Goal: Information Seeking & Learning: Understand process/instructions

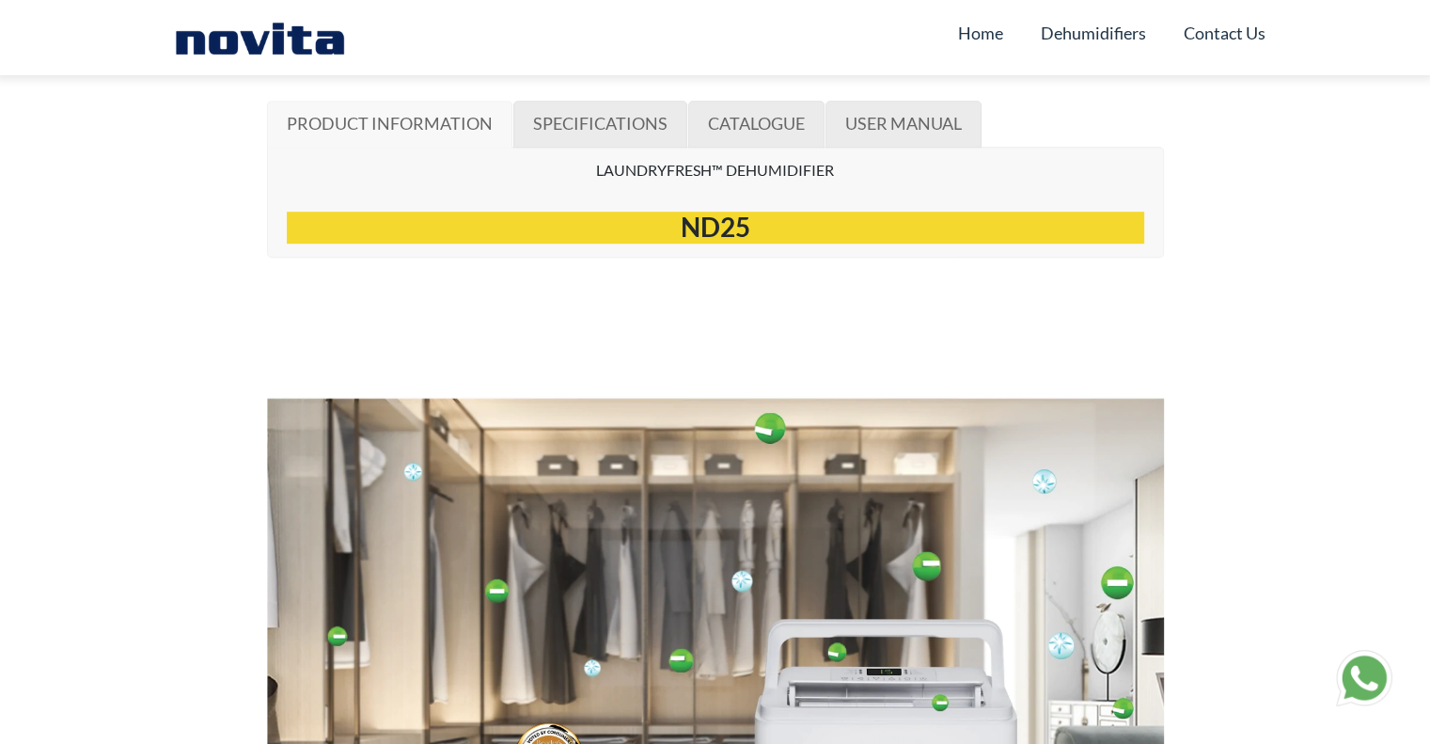
scroll to position [960, 0]
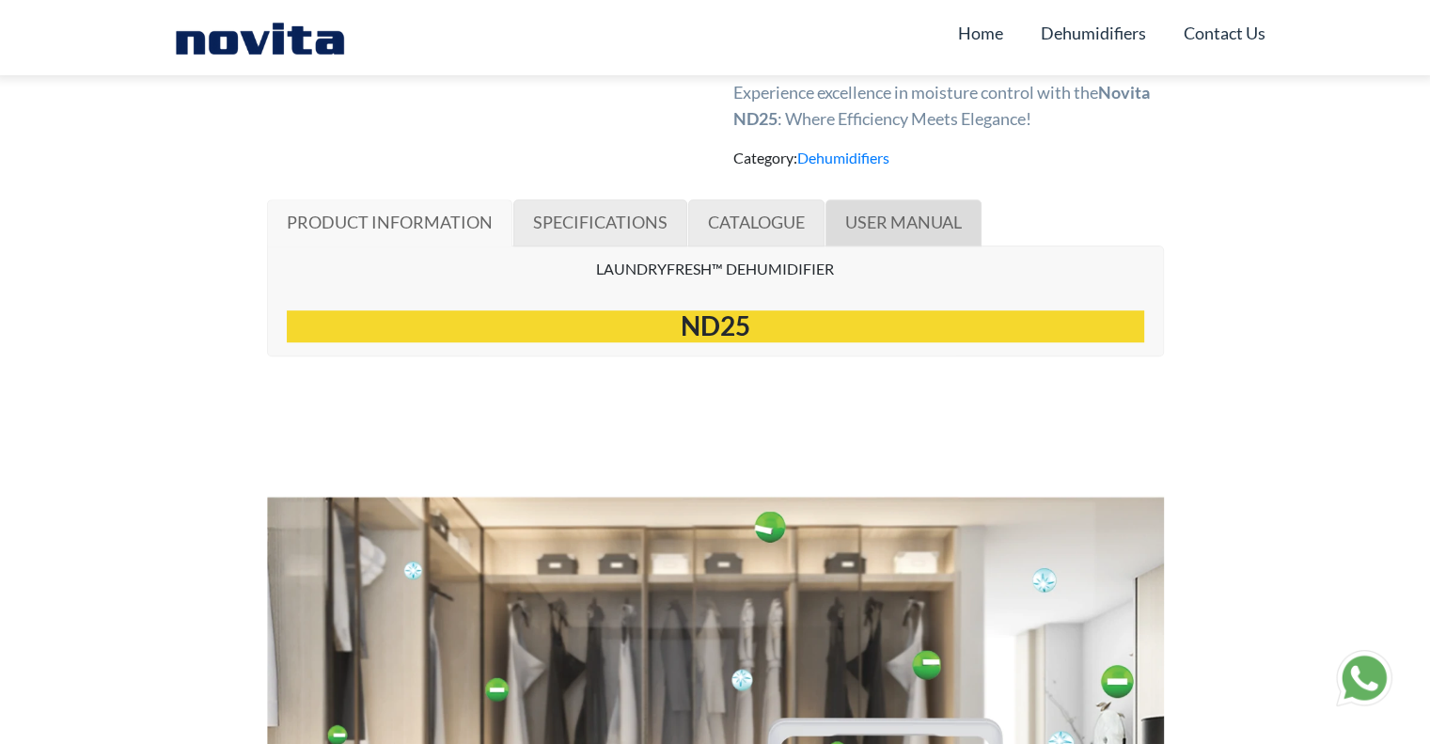
click at [969, 238] on link "USER MANUAL" at bounding box center [903, 222] width 156 height 47
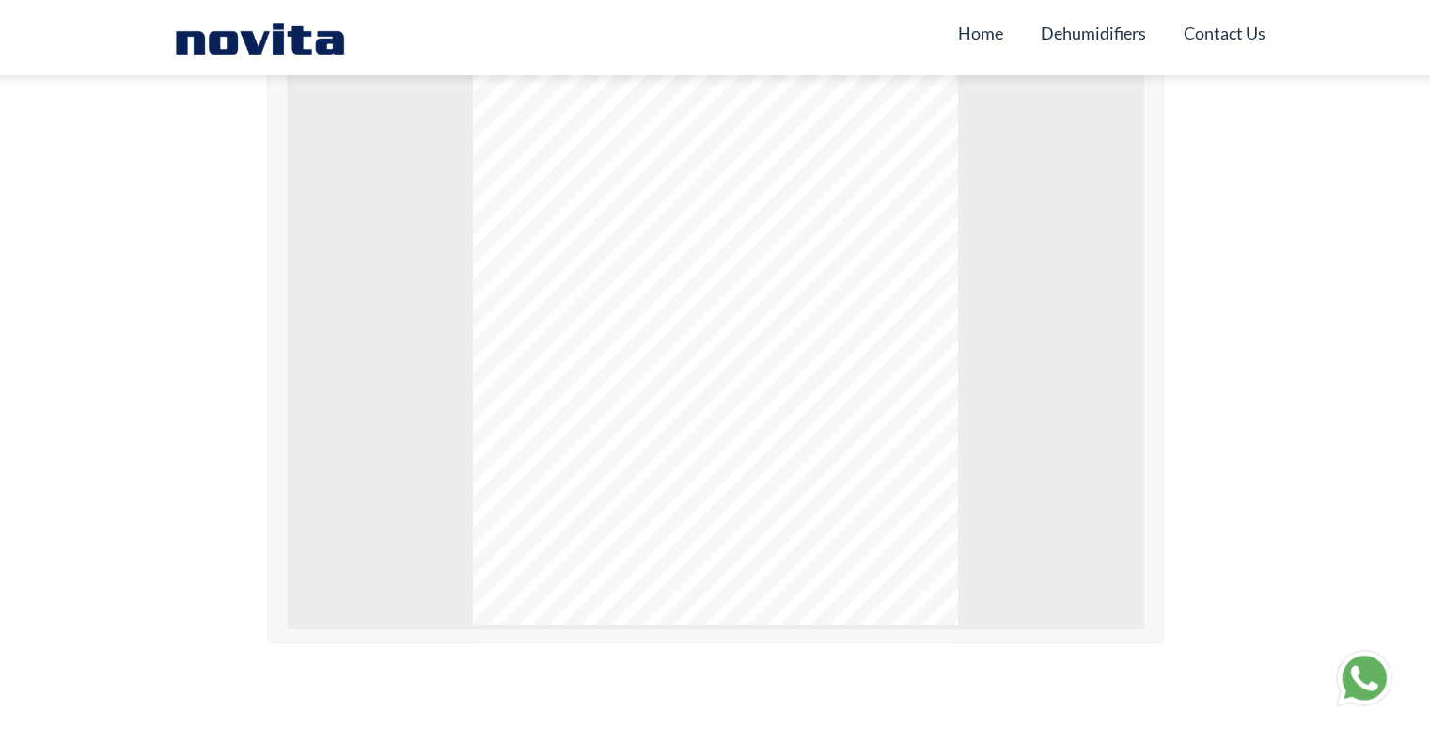
scroll to position [1325, 0]
type input "*"
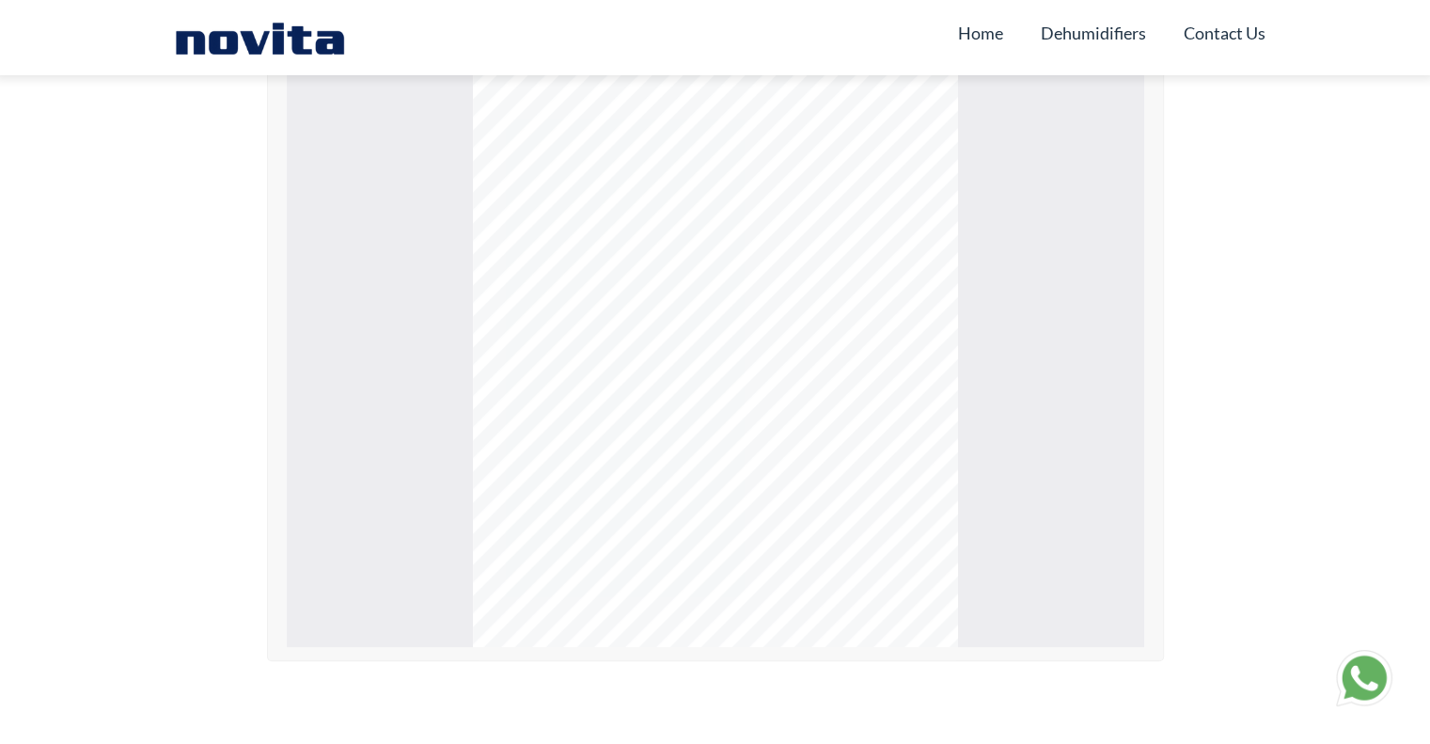
scroll to position [960, 0]
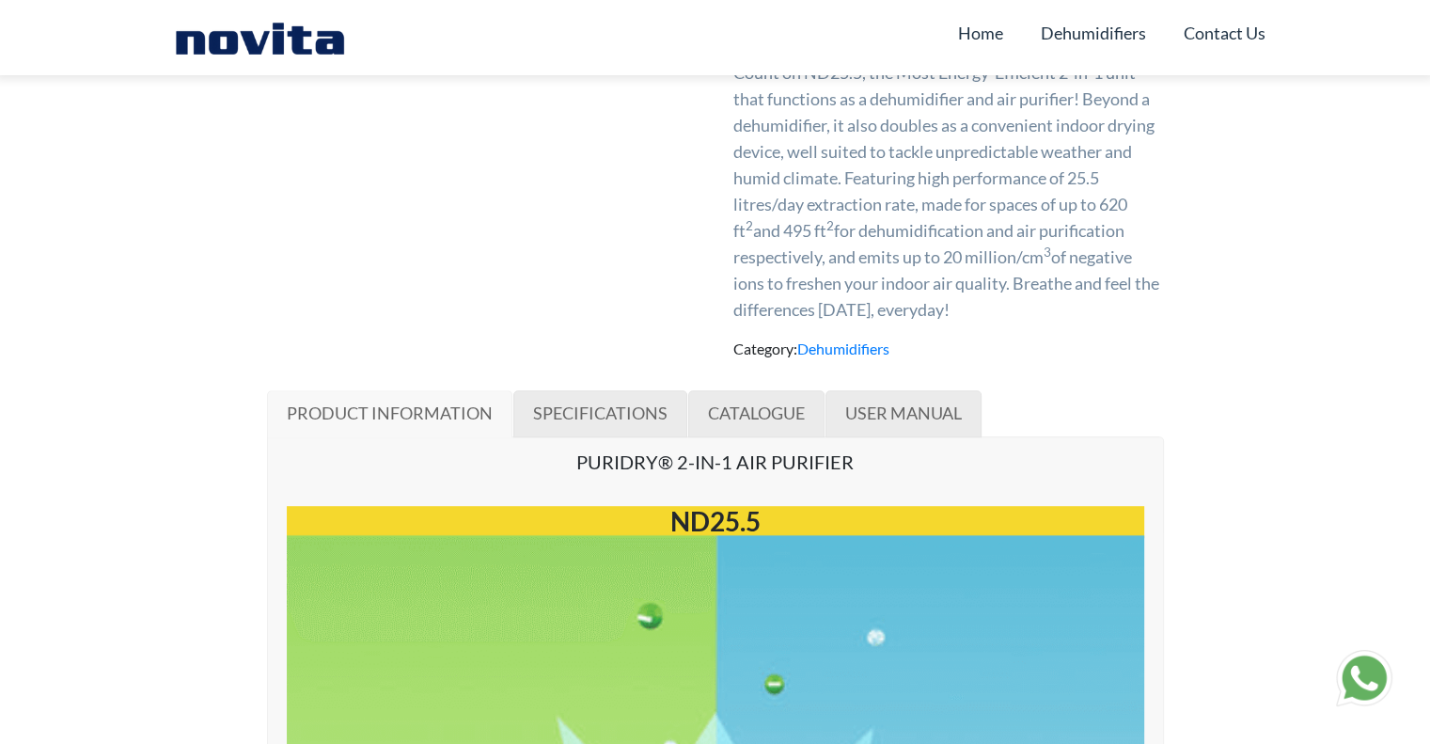
scroll to position [986, 0]
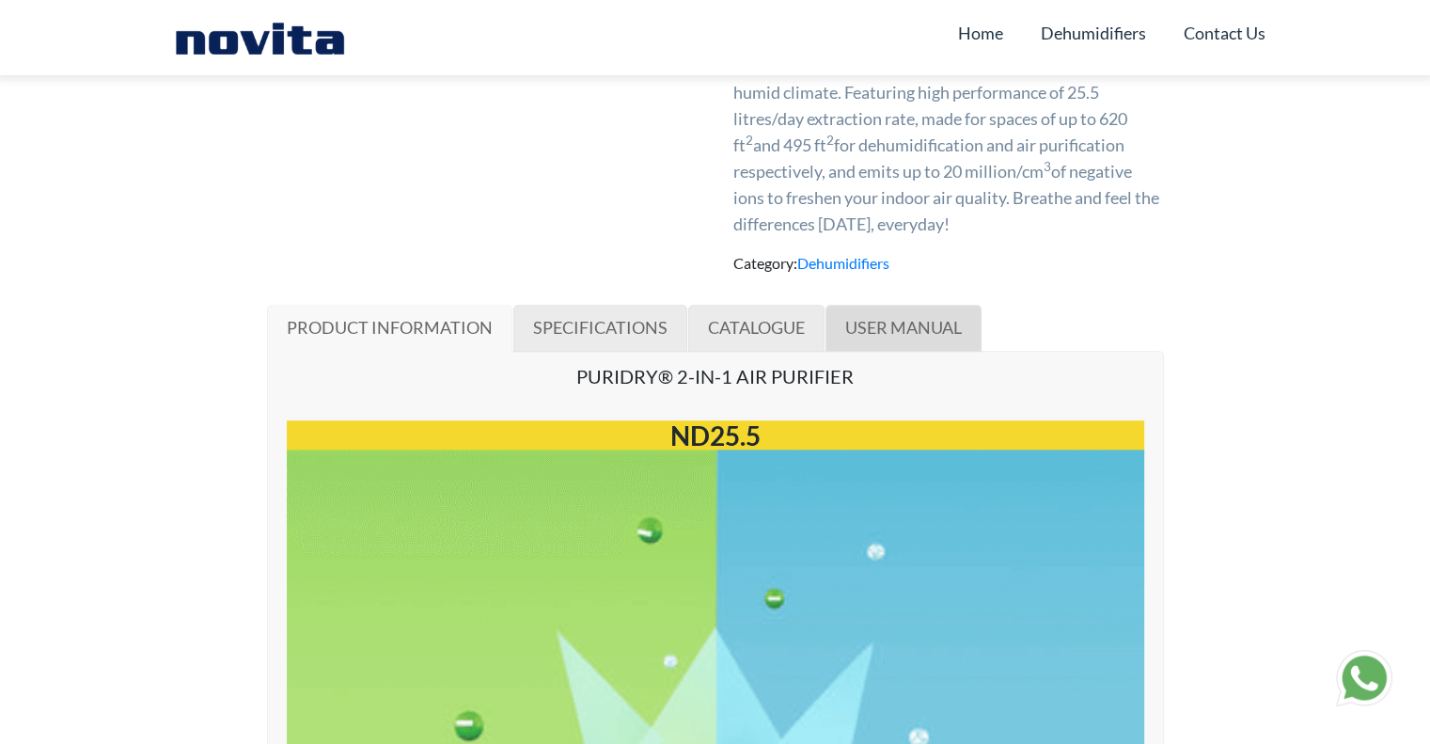
click at [946, 326] on span "USER MANUAL" at bounding box center [903, 327] width 117 height 21
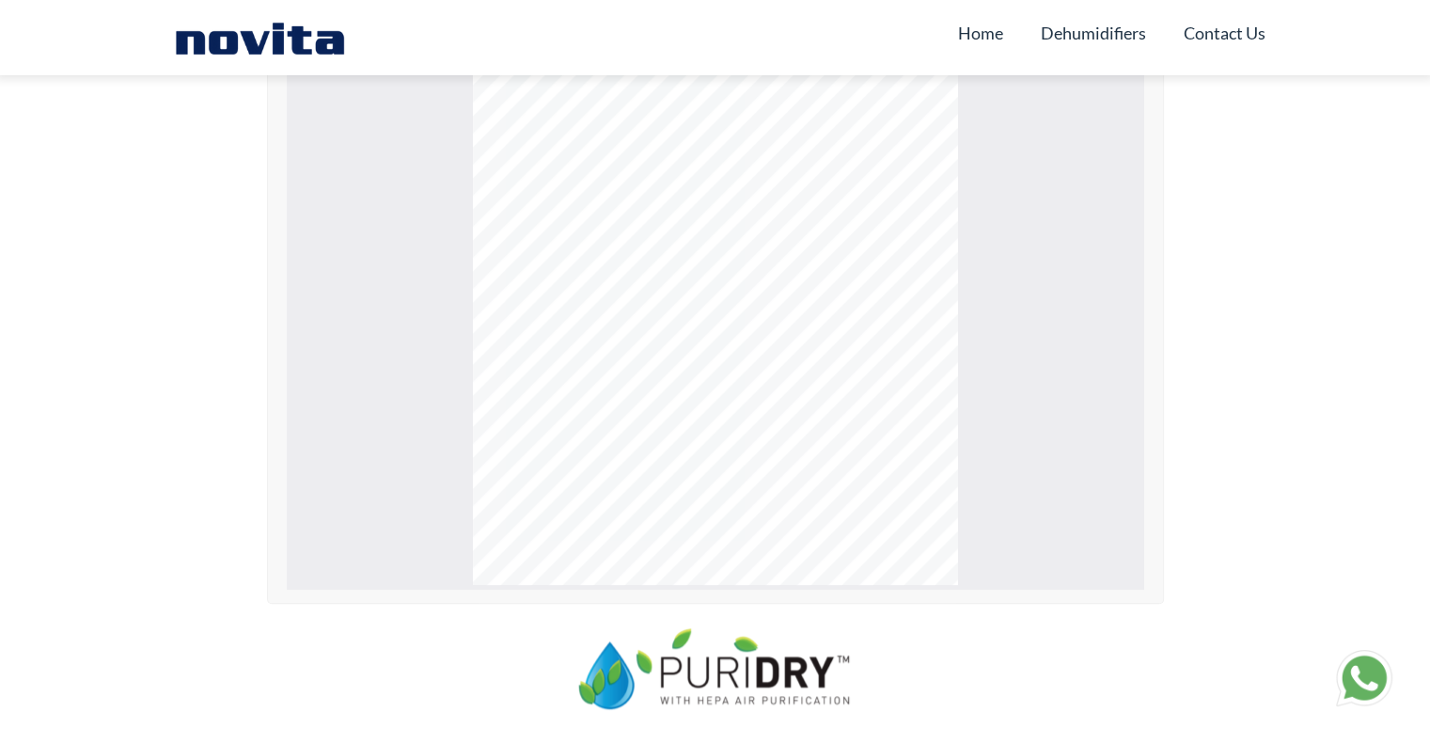
scroll to position [1555, 0]
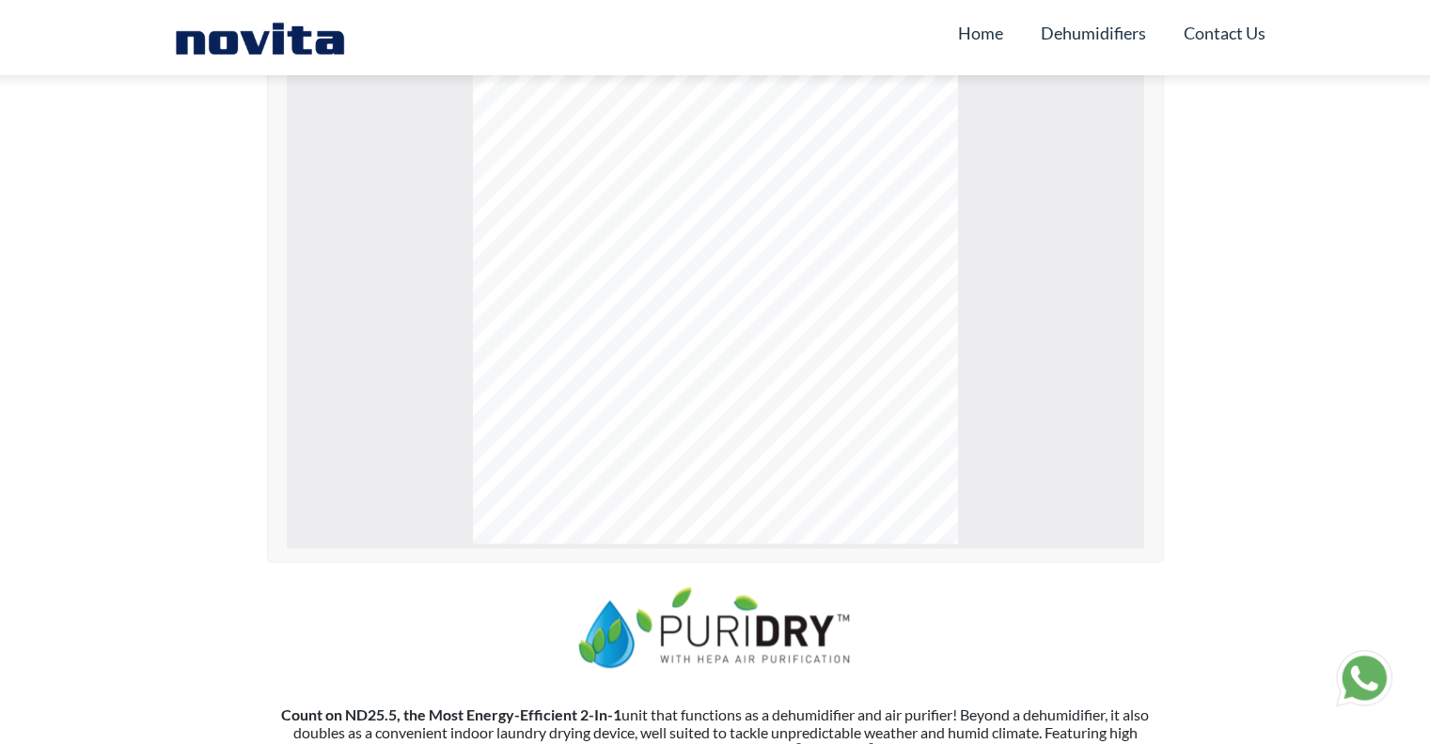
type input "**"
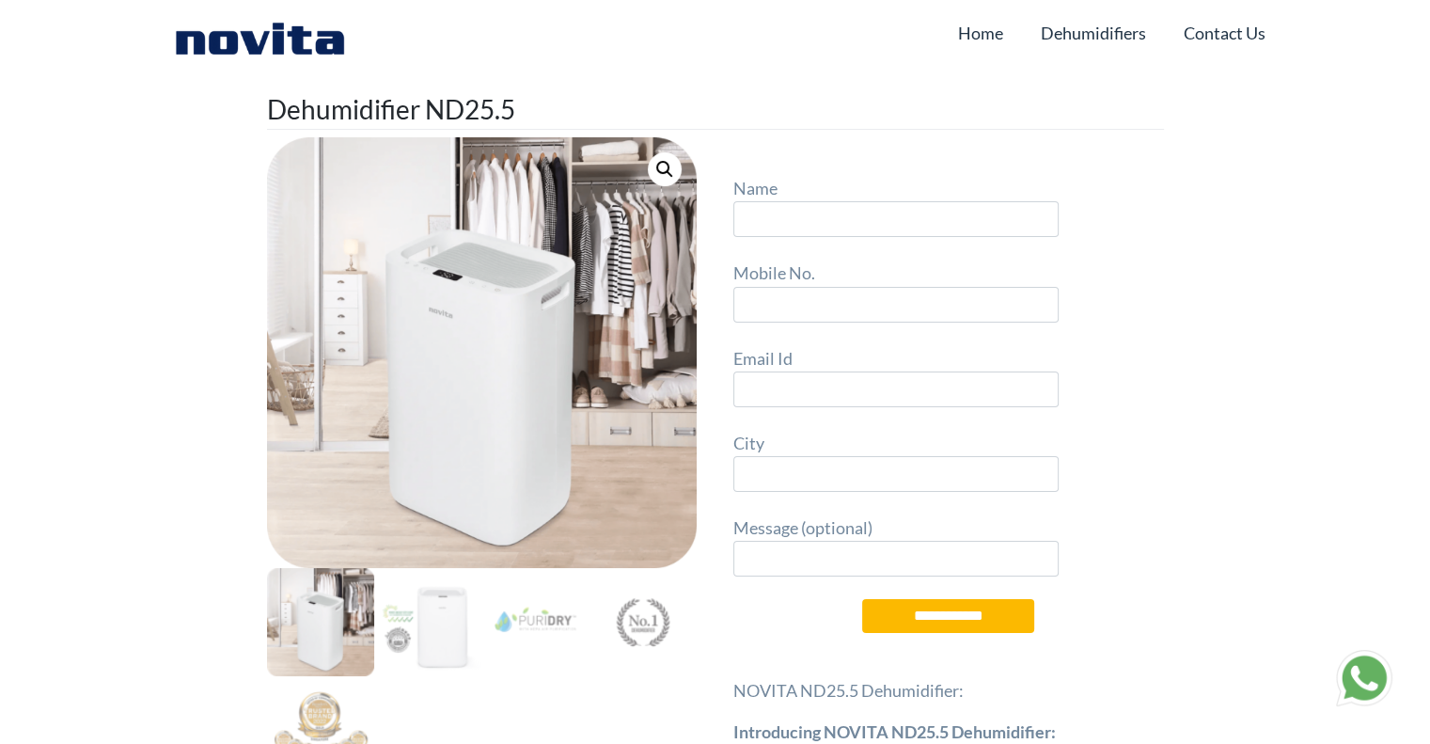
scroll to position [12907, 0]
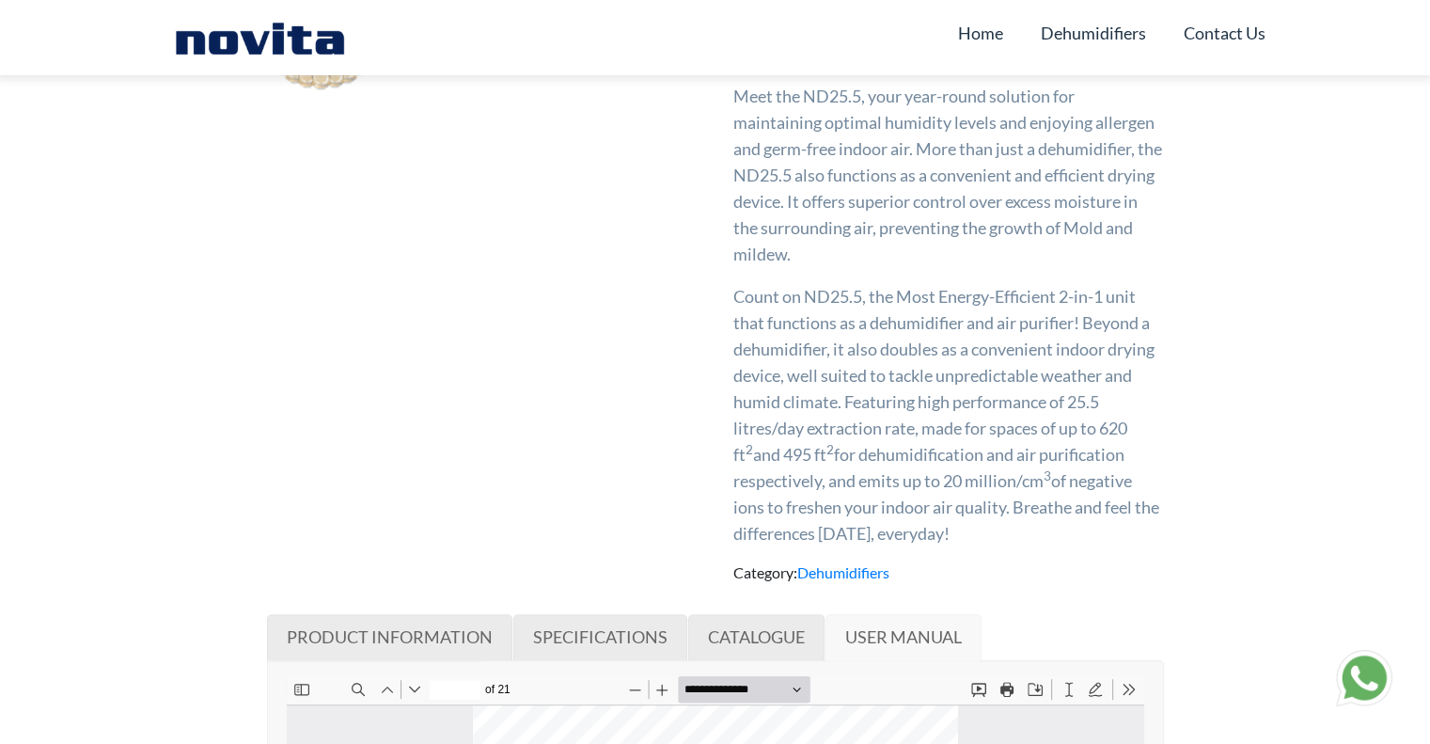
scroll to position [714, 0]
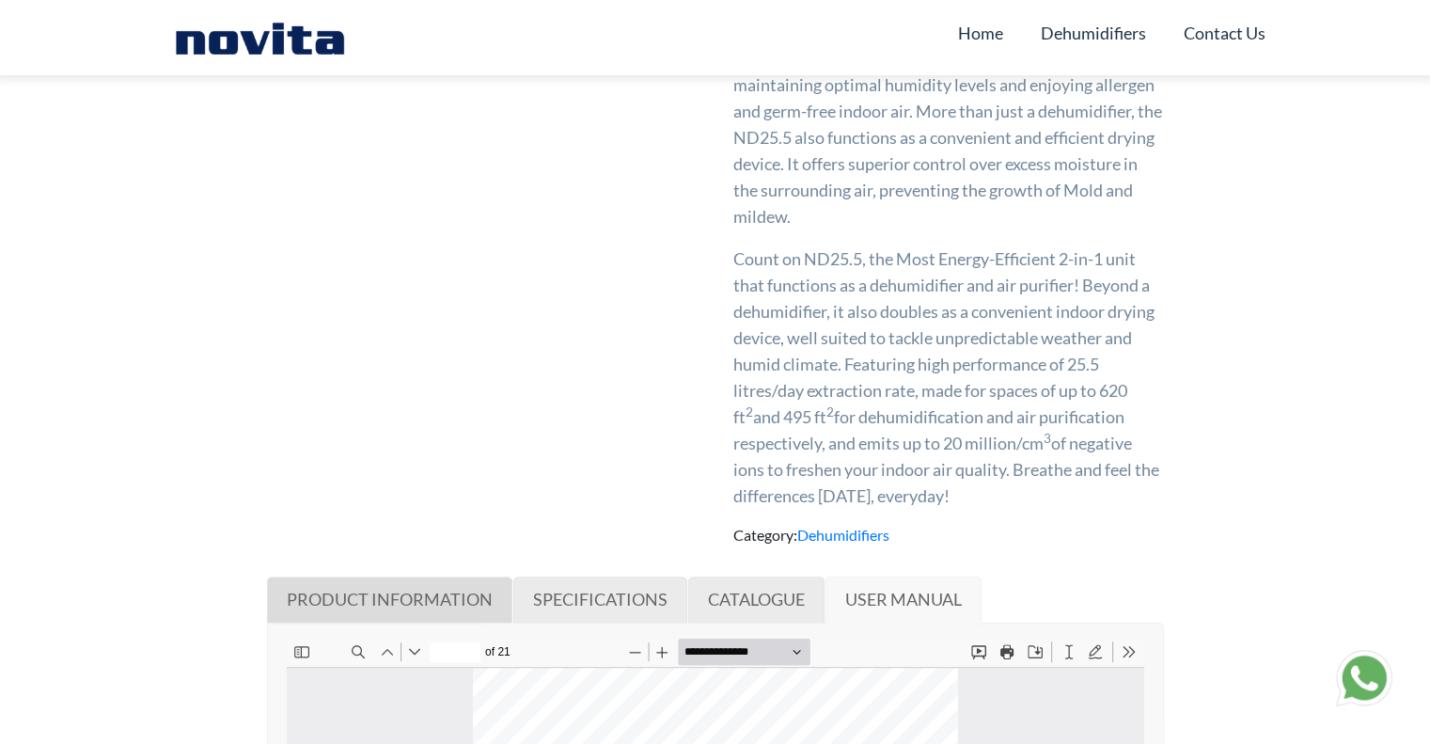
click at [392, 579] on link "PRODUCT INFORMATION" at bounding box center [389, 599] width 245 height 47
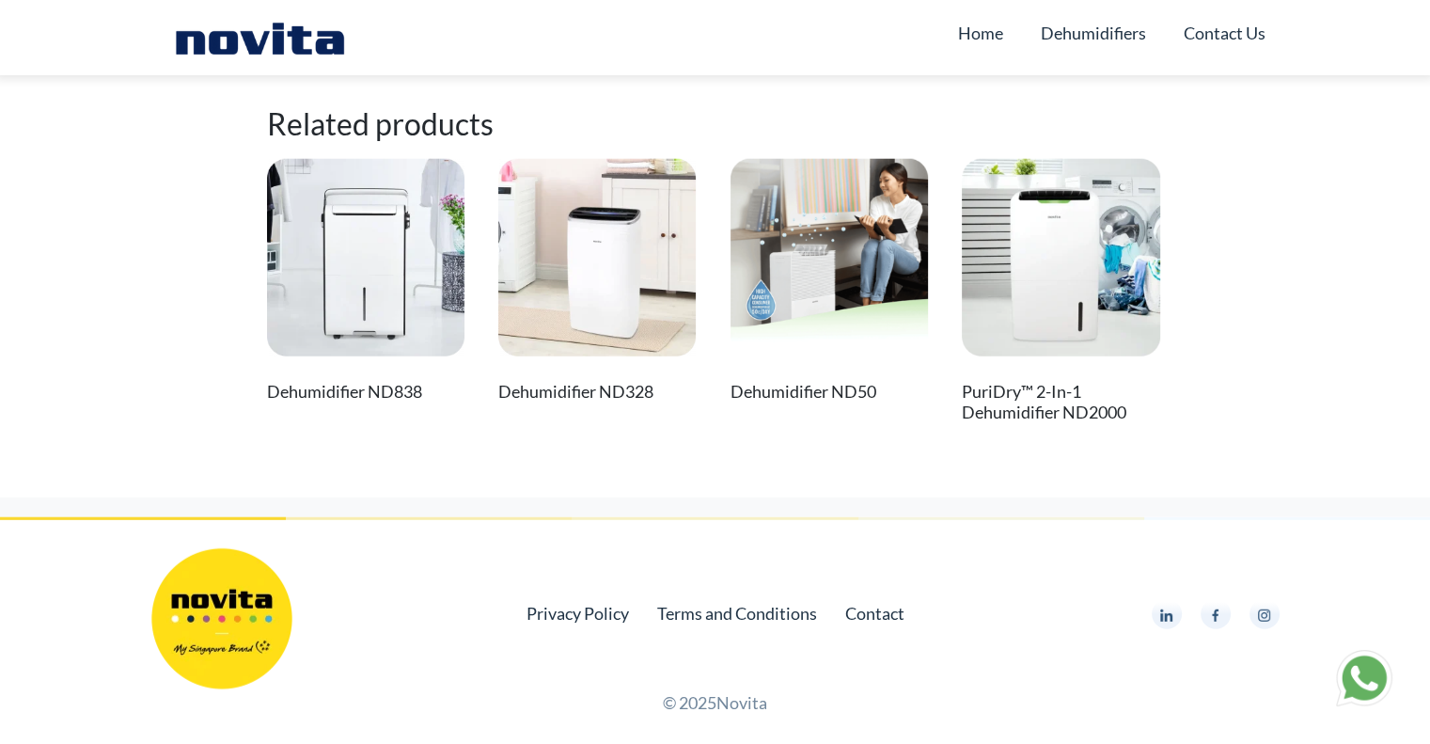
scroll to position [19370, 0]
